Goal: Find specific page/section

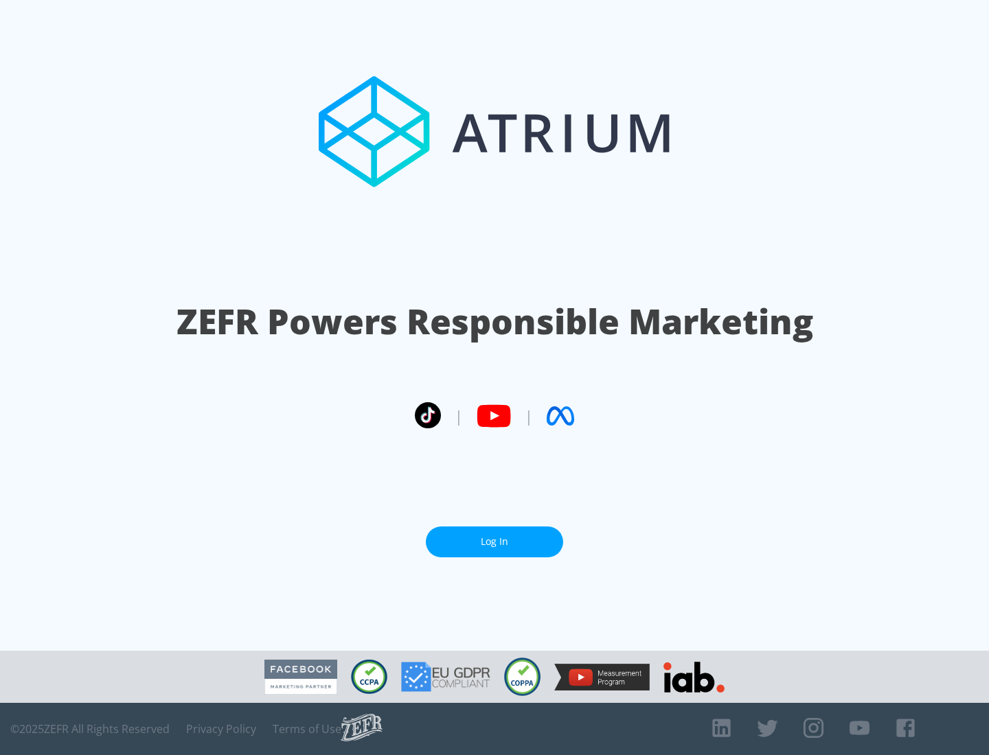
click at [494, 542] on link "Log In" at bounding box center [494, 542] width 137 height 31
